Goal: Transaction & Acquisition: Download file/media

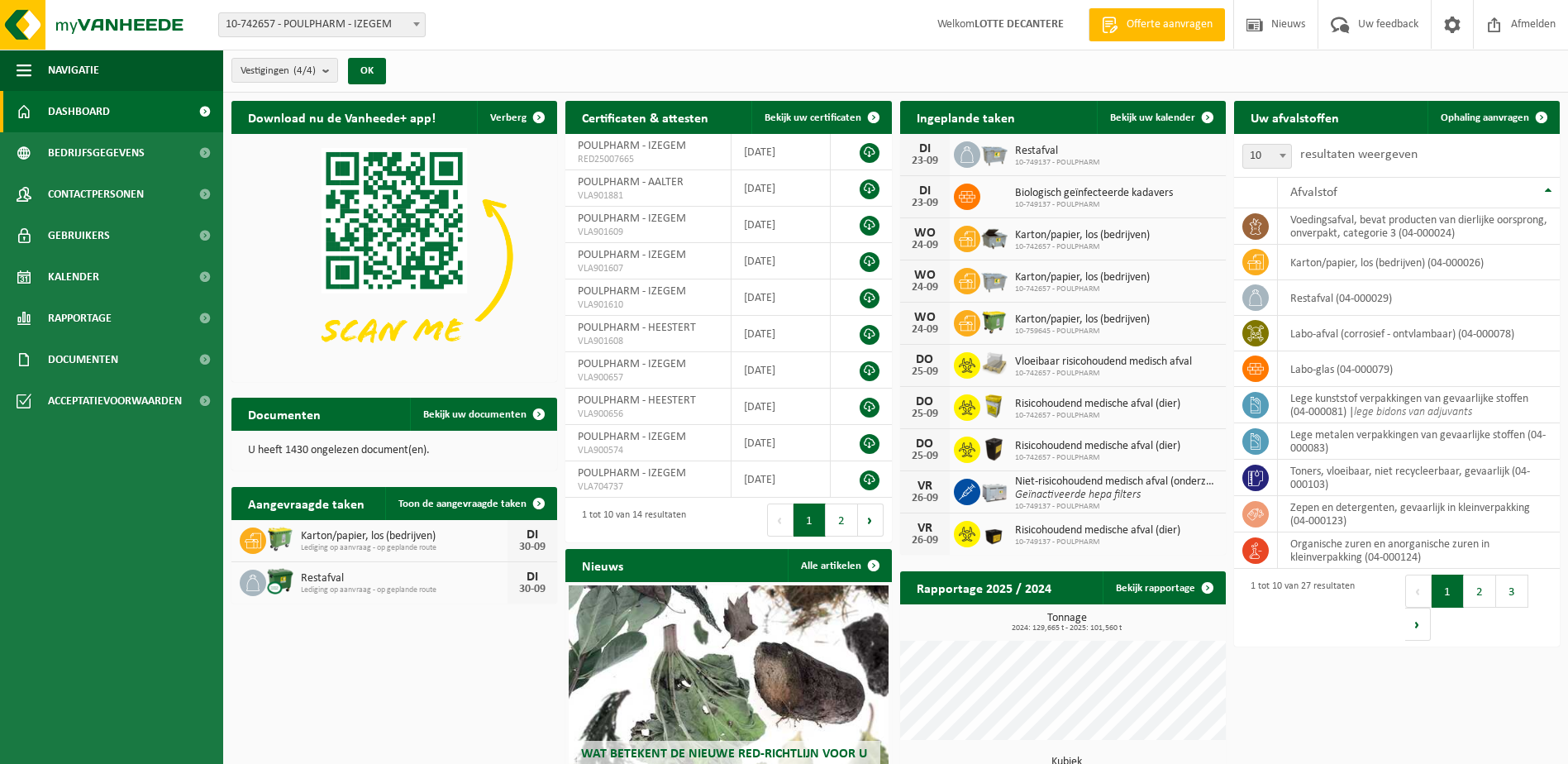
click at [410, 19] on span at bounding box center [416, 24] width 17 height 21
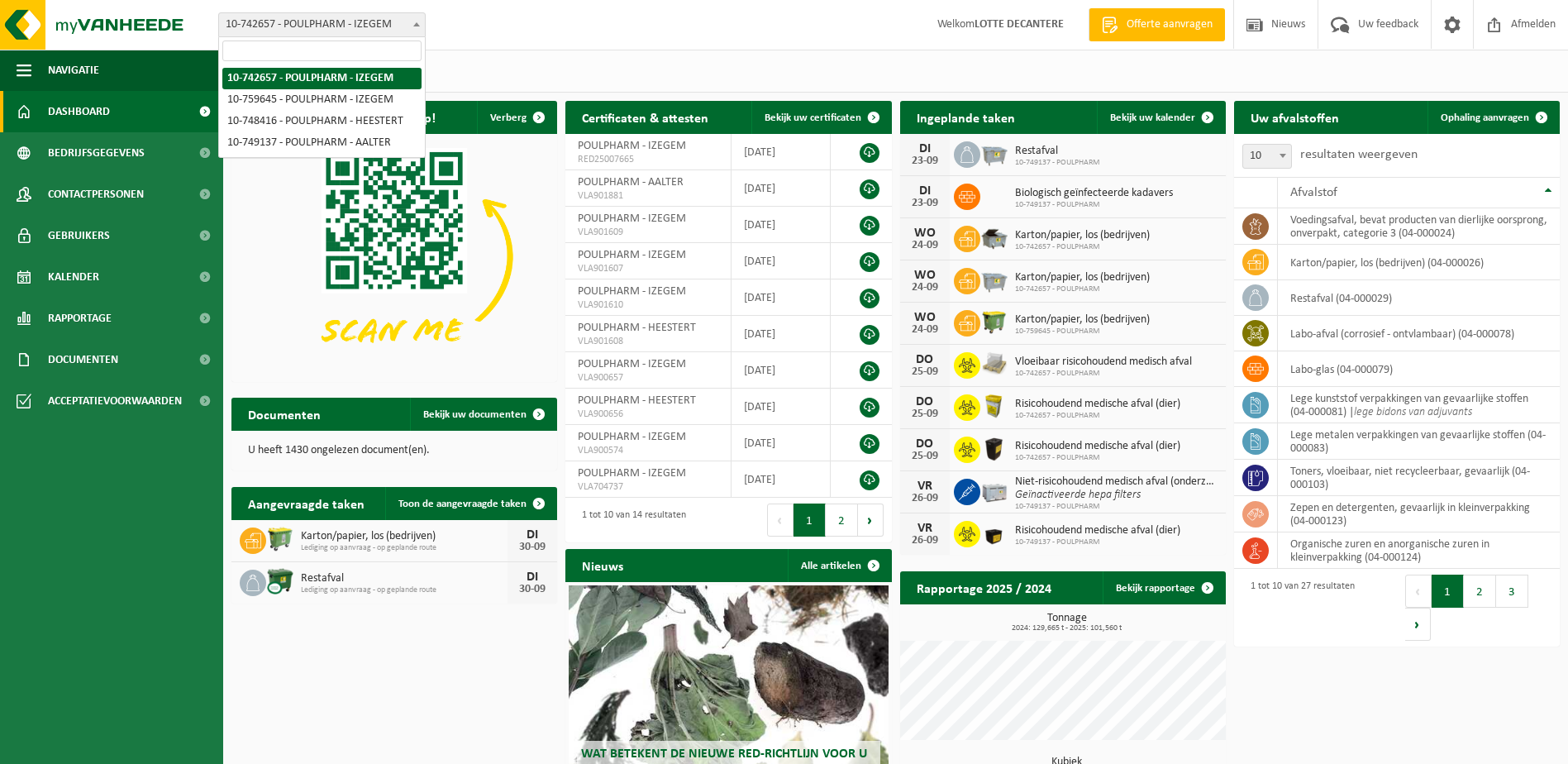
click at [410, 19] on span at bounding box center [416, 24] width 17 height 21
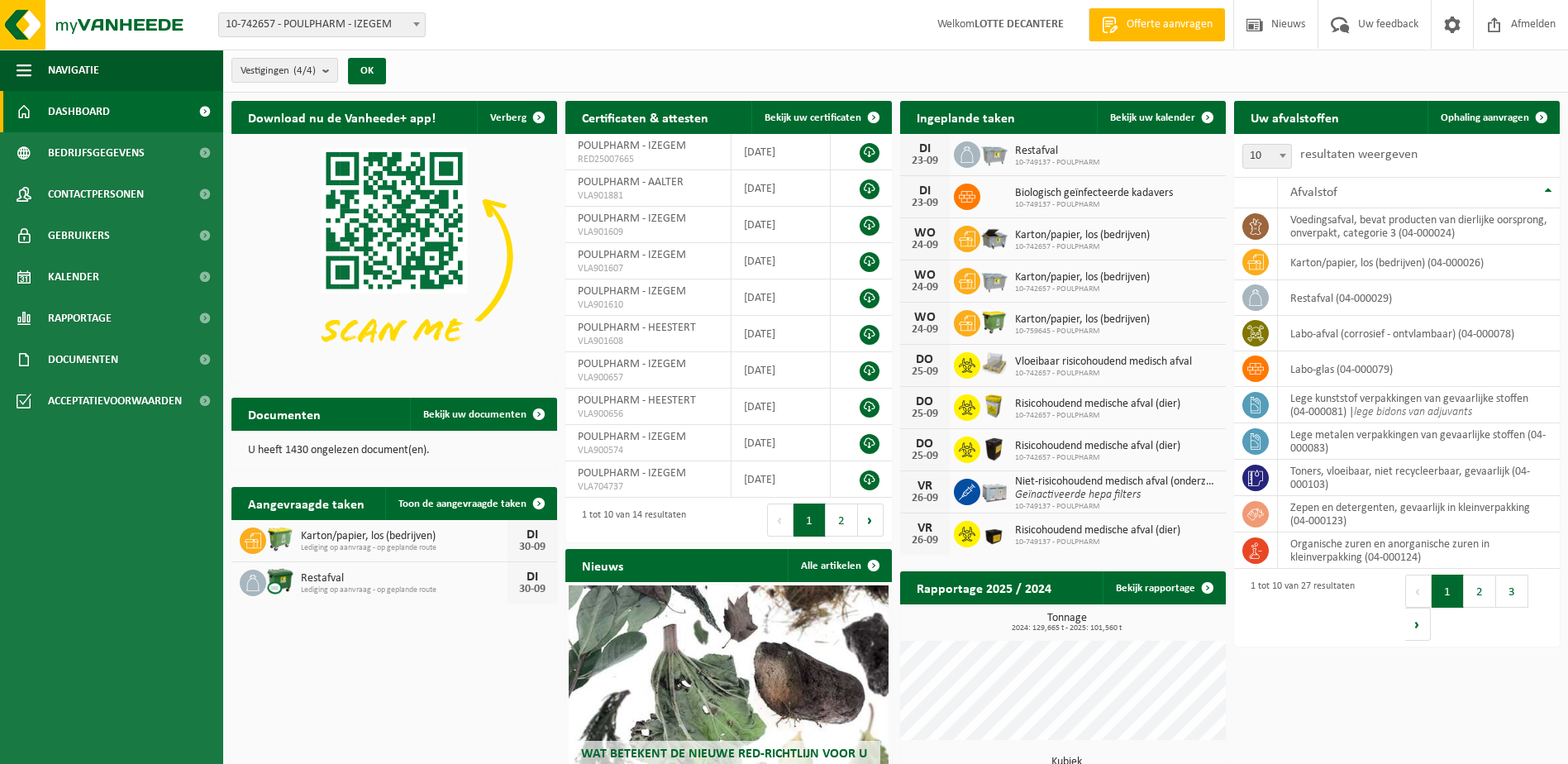
click at [418, 21] on span at bounding box center [416, 24] width 17 height 21
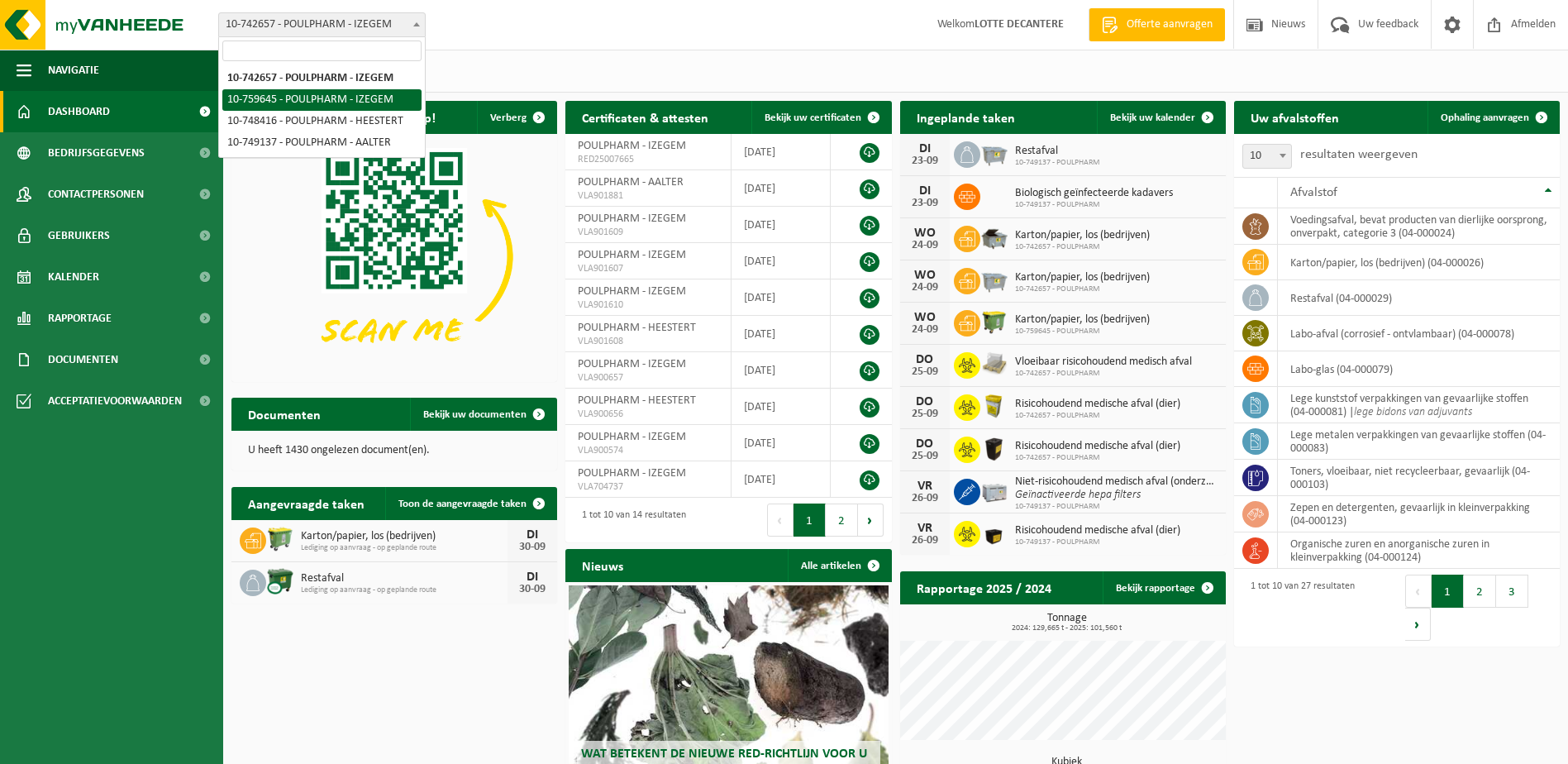
select select "9913"
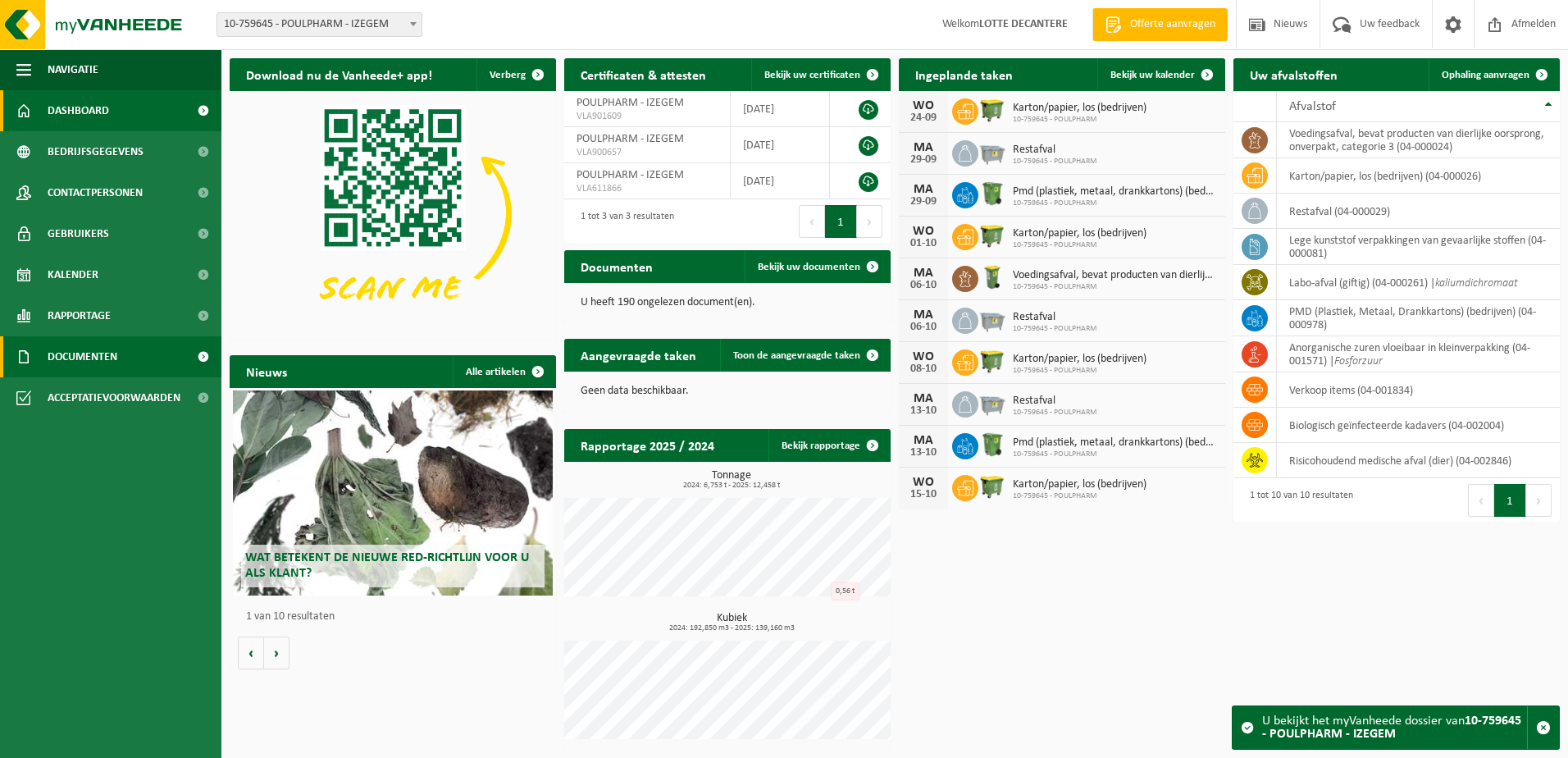
click at [91, 357] on span "Documenten" at bounding box center [82, 356] width 70 height 41
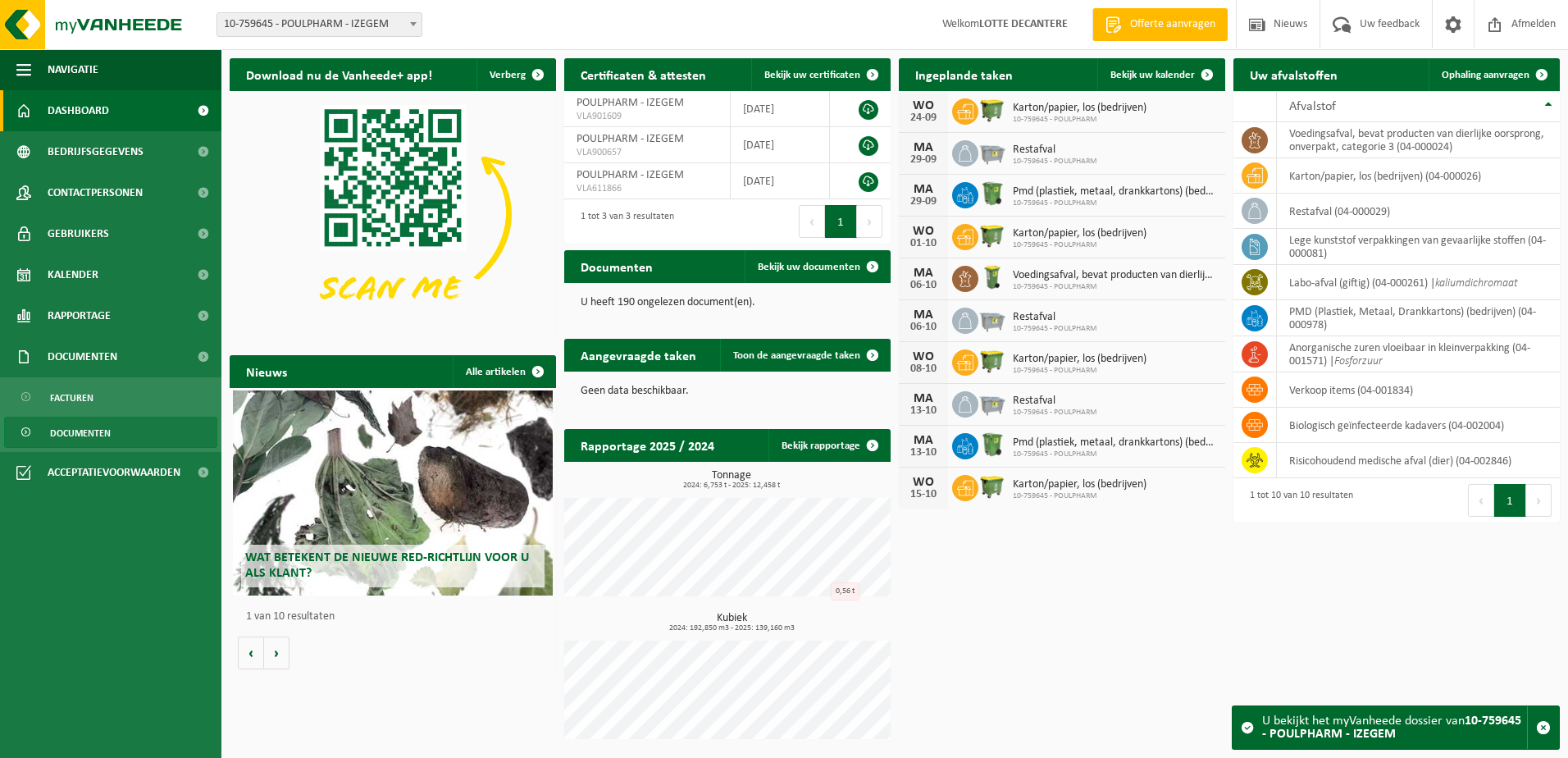
click at [69, 442] on span "Documenten" at bounding box center [80, 433] width 60 height 32
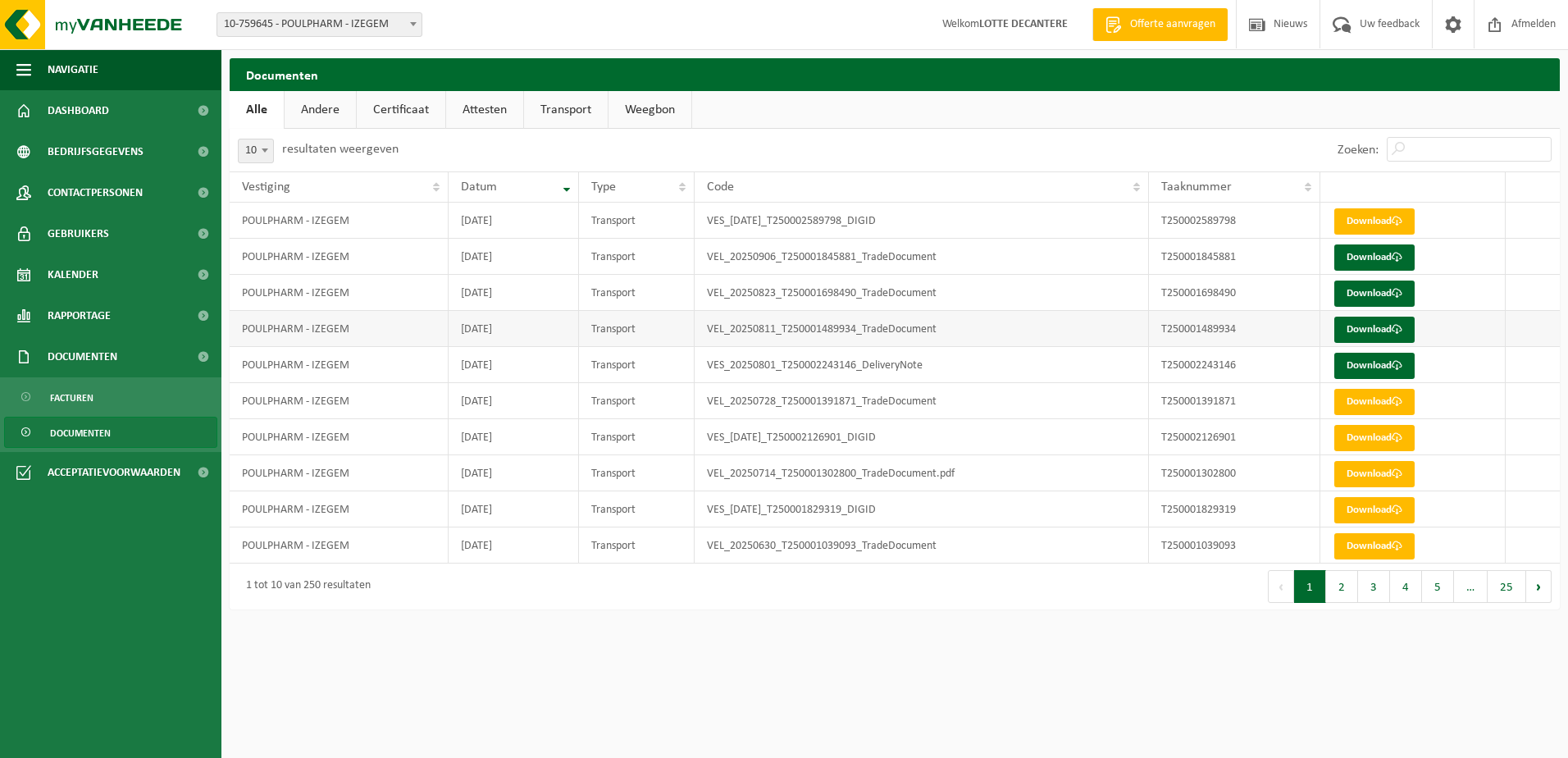
click at [500, 331] on td "2025-08-11" at bounding box center [513, 328] width 130 height 36
click at [1206, 324] on td "T250001489934" at bounding box center [1235, 328] width 172 height 36
click at [1374, 324] on link "Download" at bounding box center [1375, 330] width 81 height 26
click at [1385, 359] on link "Download" at bounding box center [1375, 366] width 81 height 26
click at [816, 226] on td "VES_2025-09-10_T250002589798_DIGID" at bounding box center [922, 220] width 454 height 36
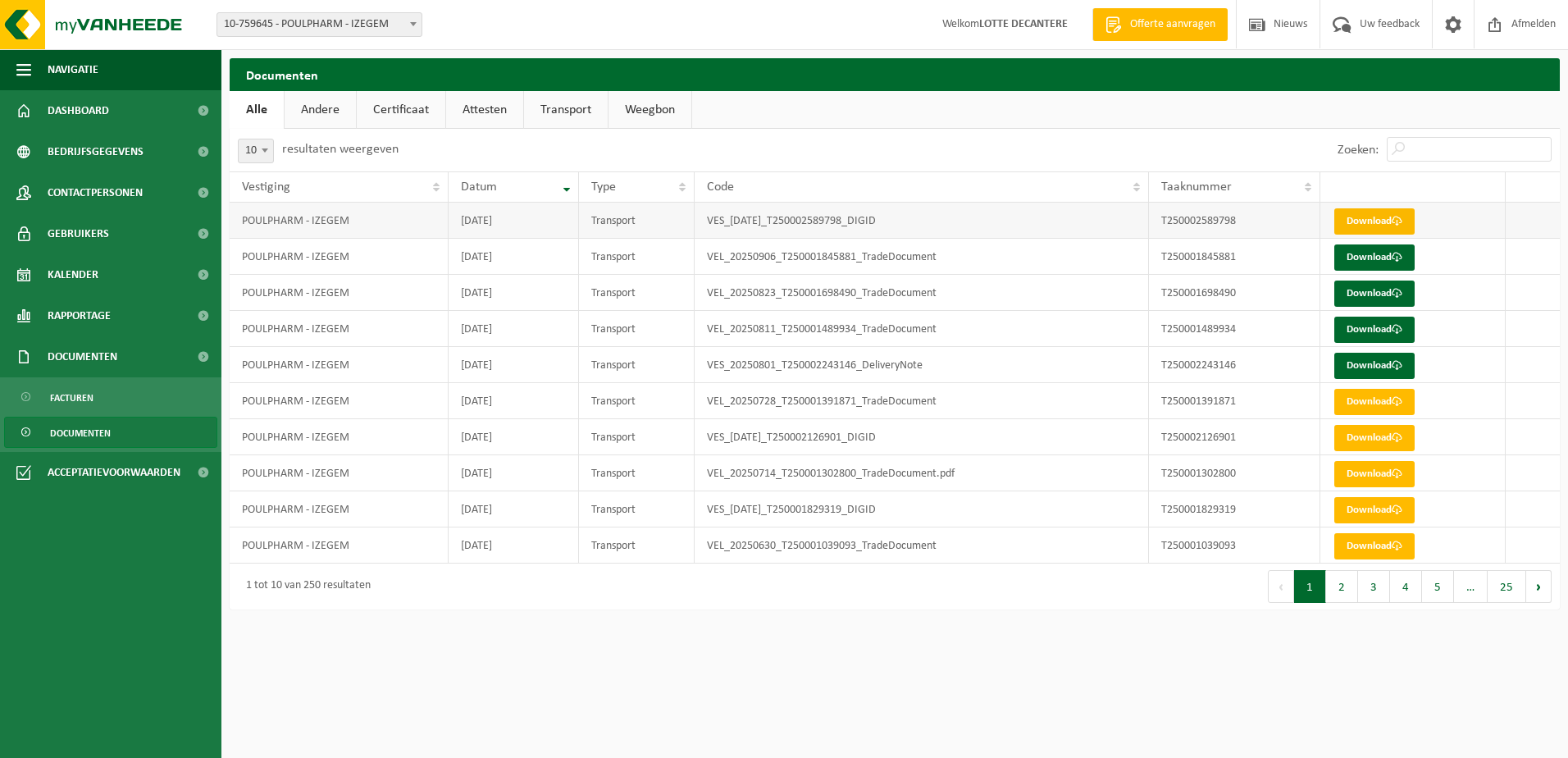
click at [1395, 218] on span at bounding box center [1397, 221] width 11 height 11
